Goal: Transaction & Acquisition: Purchase product/service

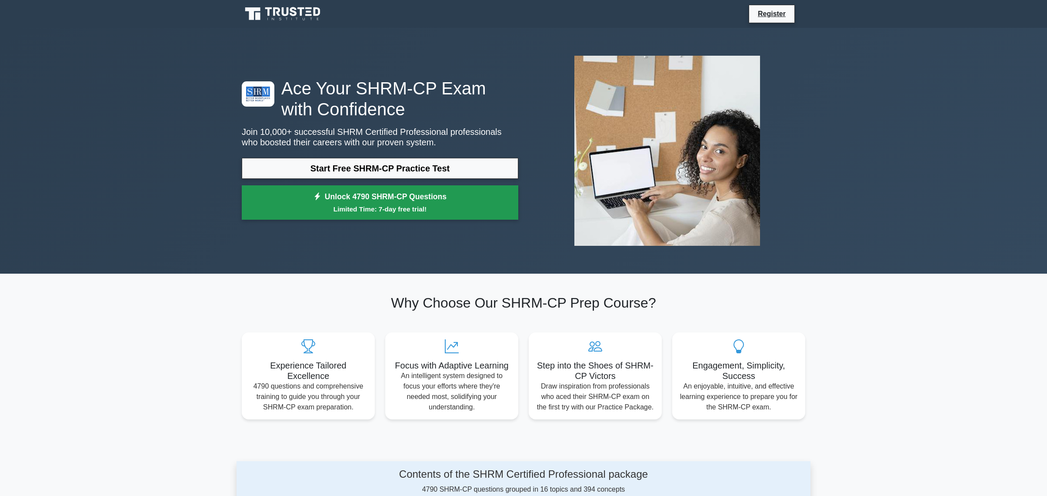
click at [416, 201] on link "Unlock 4790 SHRM-CP Questions Limited Time: 7-day free trial!" at bounding box center [380, 202] width 277 height 35
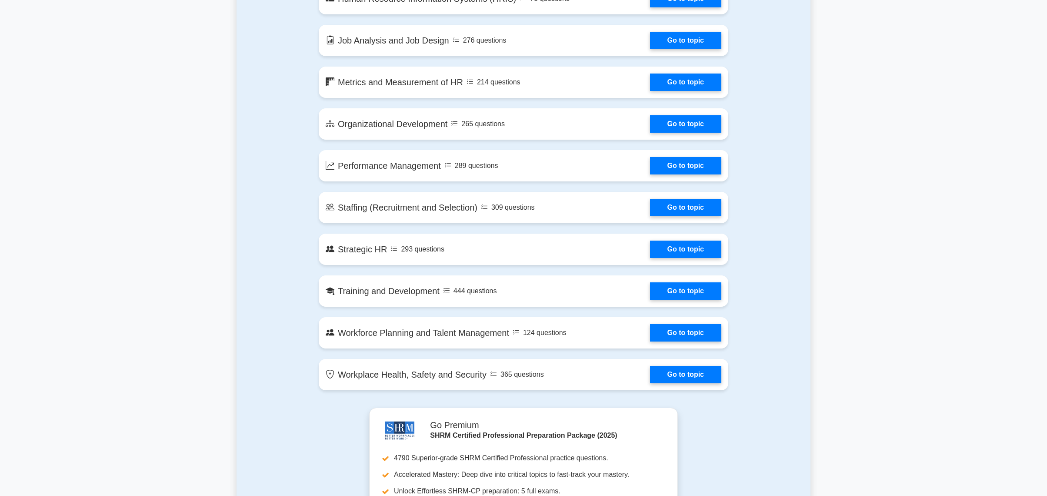
scroll to position [1000, 0]
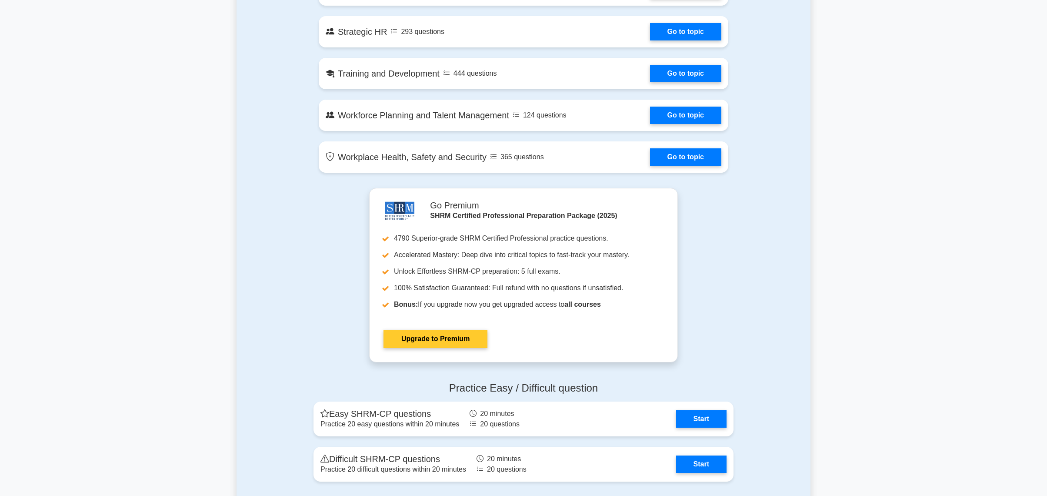
click at [412, 341] on link "Upgrade to Premium" at bounding box center [435, 339] width 104 height 18
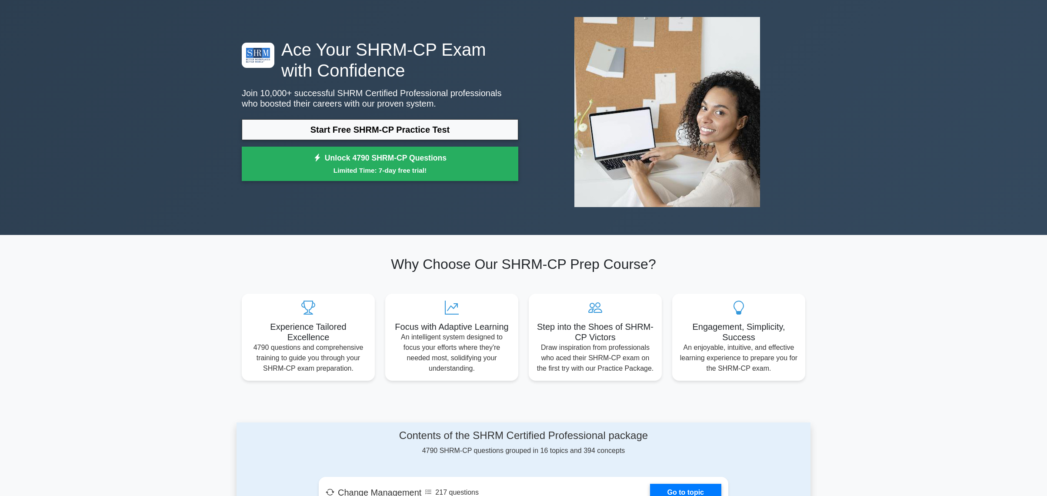
scroll to position [0, 0]
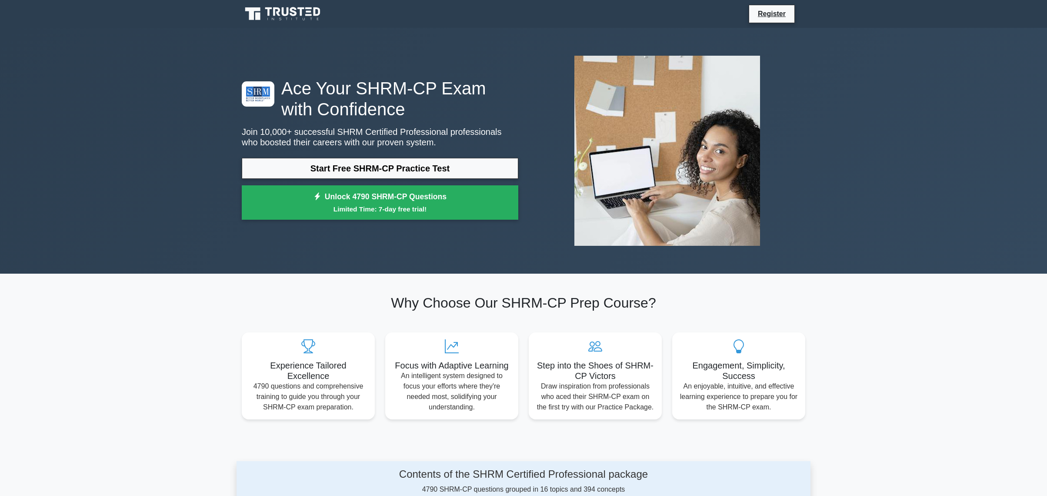
drag, startPoint x: 232, startPoint y: 10, endPoint x: 334, endPoint y: 17, distance: 102.9
click at [334, 17] on nav "Register" at bounding box center [523, 14] width 1047 height 28
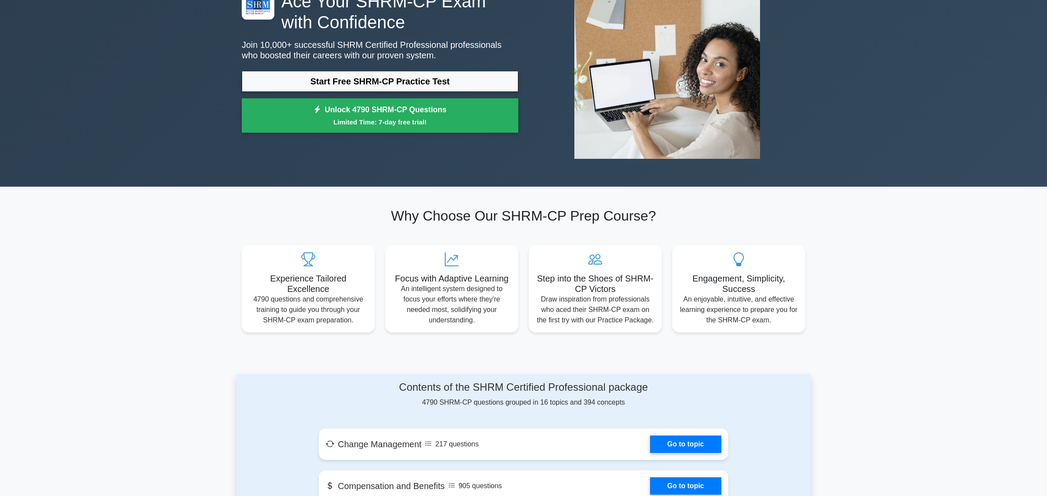
scroll to position [130, 0]
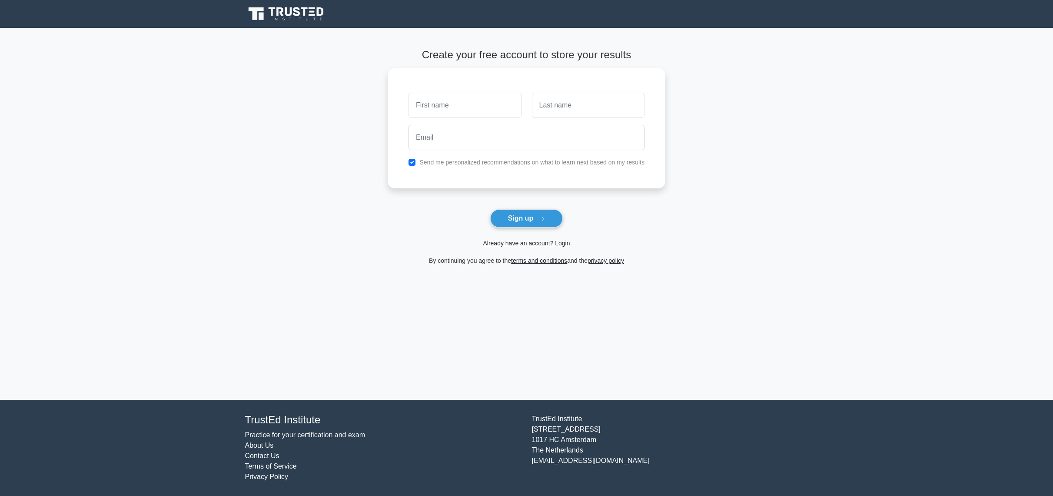
drag, startPoint x: 0, startPoint y: 0, endPoint x: 419, endPoint y: 201, distance: 464.4
